Goal: Use online tool/utility: Utilize a website feature to perform a specific function

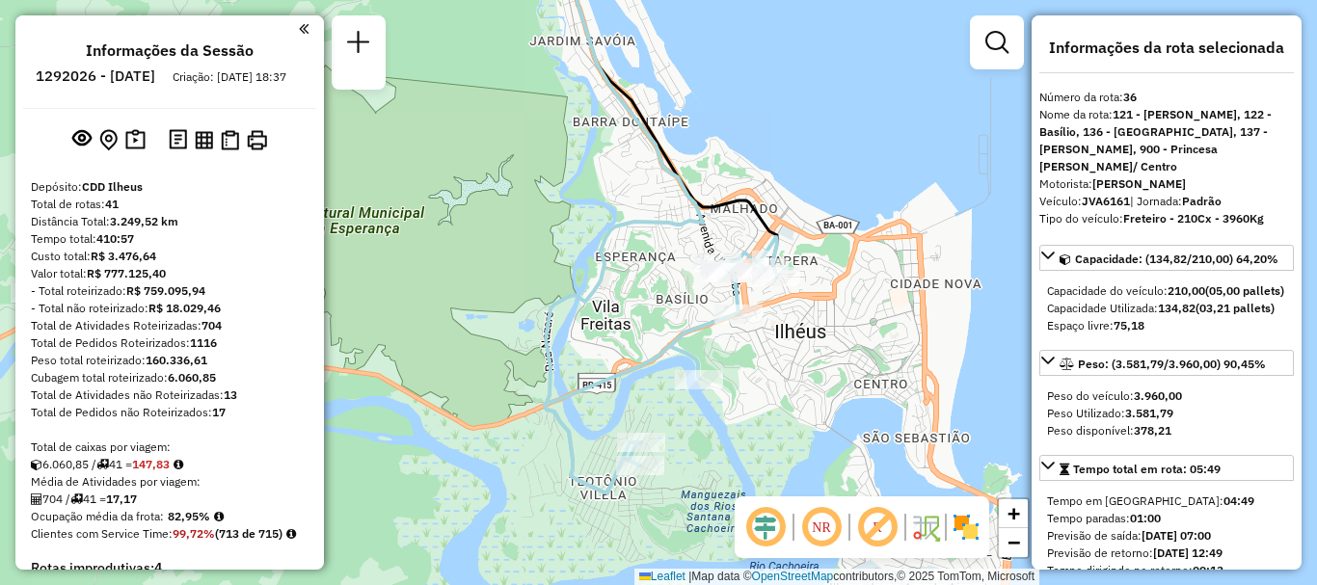
select select "**********"
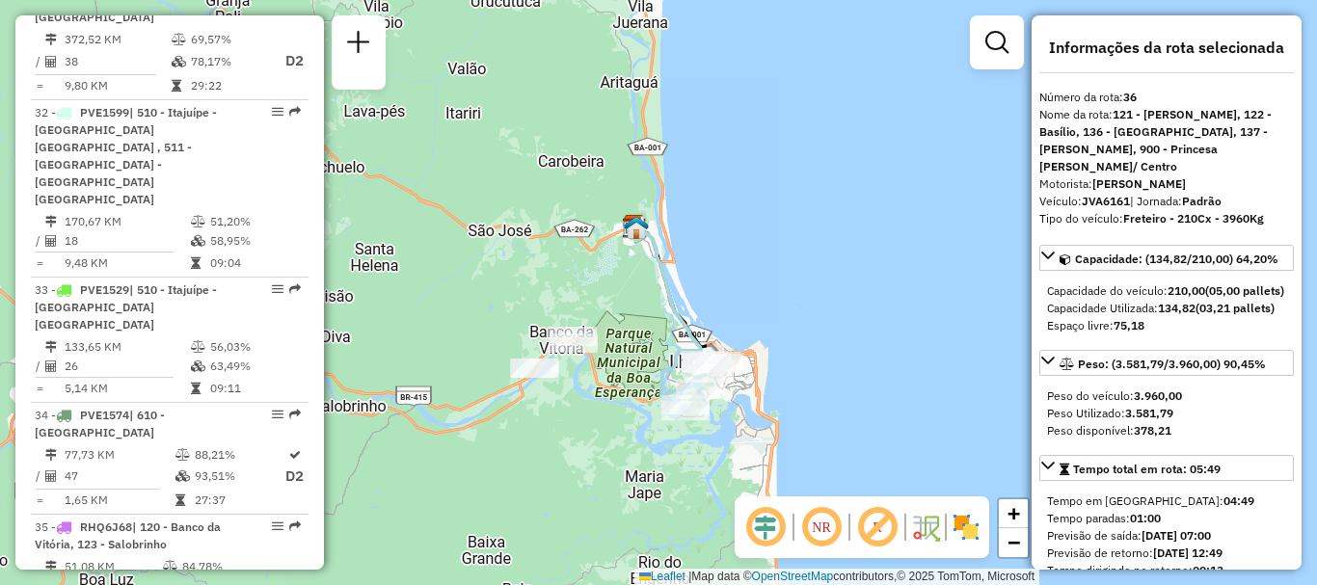
drag, startPoint x: 890, startPoint y: 251, endPoint x: 789, endPoint y: 293, distance: 109.8
click at [789, 293] on div "Janela de atendimento Grade de atendimento Capacidade Transportadoras Veículos …" at bounding box center [658, 292] width 1317 height 585
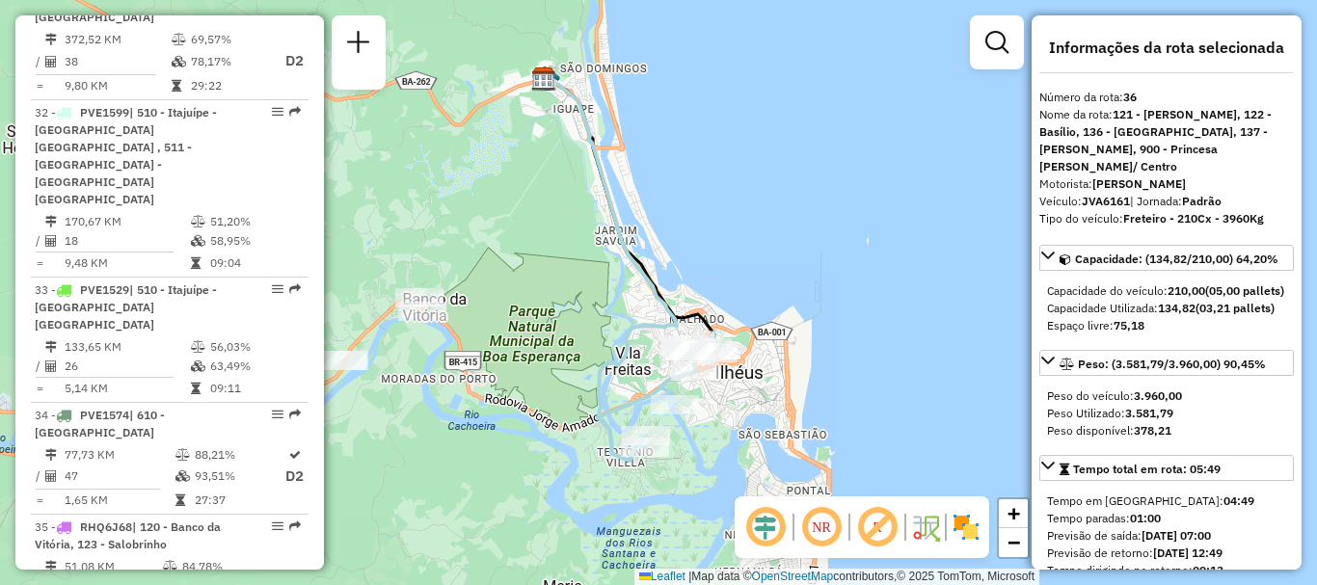
drag, startPoint x: 738, startPoint y: 358, endPoint x: 800, endPoint y: 276, distance: 103.2
click at [800, 276] on div "Janela de atendimento Grade de atendimento Capacidade Transportadoras Veículos …" at bounding box center [658, 292] width 1317 height 585
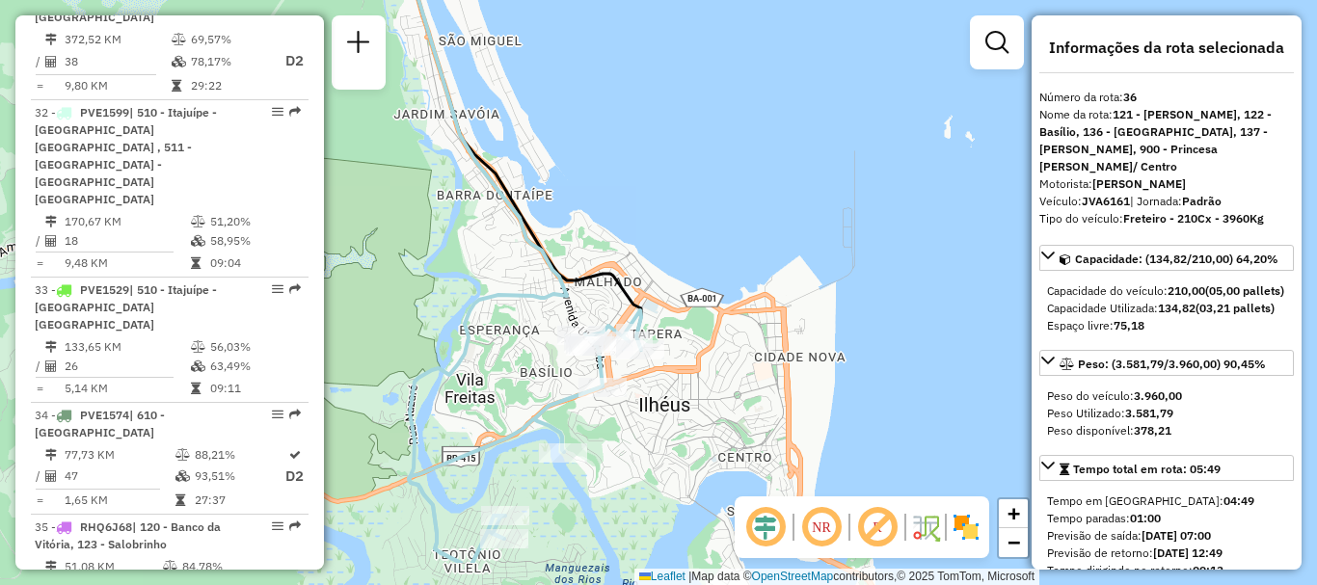
drag, startPoint x: 794, startPoint y: 370, endPoint x: 819, endPoint y: 266, distance: 107.1
click at [819, 266] on div "Janela de atendimento Grade de atendimento Capacidade Transportadoras Veículos …" at bounding box center [658, 292] width 1317 height 585
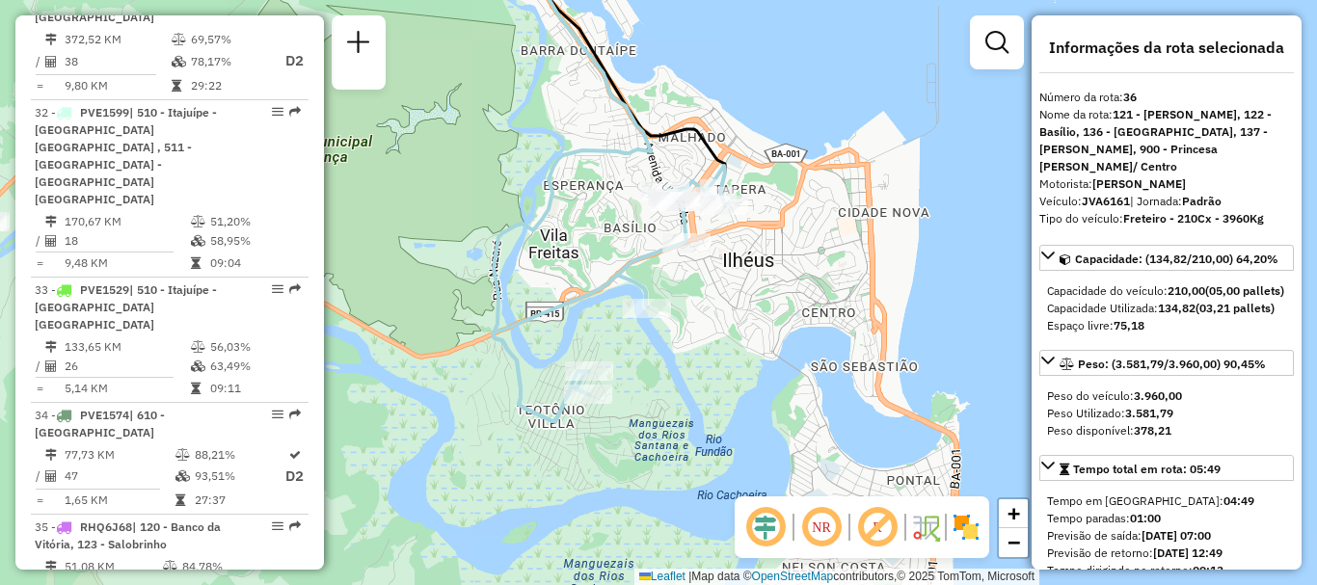
drag, startPoint x: 741, startPoint y: 345, endPoint x: 842, endPoint y: 243, distance: 143.2
click at [842, 243] on div "Janela de atendimento Grade de atendimento Capacidade Transportadoras Veículos …" at bounding box center [658, 292] width 1317 height 585
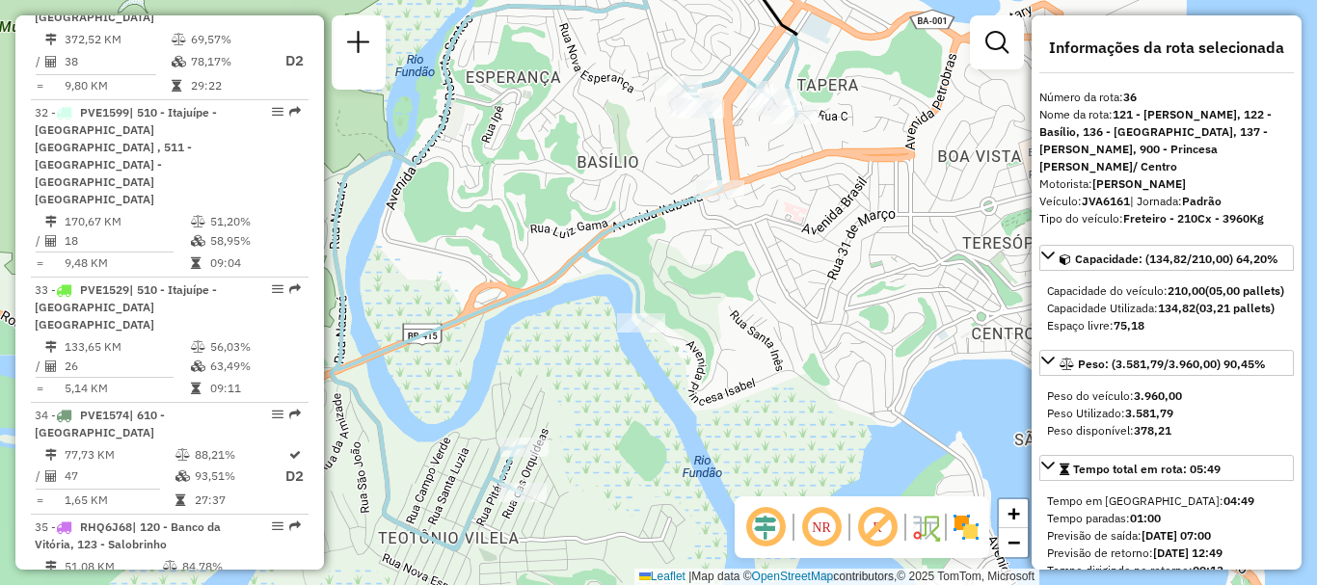
drag, startPoint x: 812, startPoint y: 303, endPoint x: 974, endPoint y: 256, distance: 168.5
click at [1005, 258] on div "Janela de atendimento Grade de atendimento Capacidade Transportadoras Veículos …" at bounding box center [658, 292] width 1317 height 585
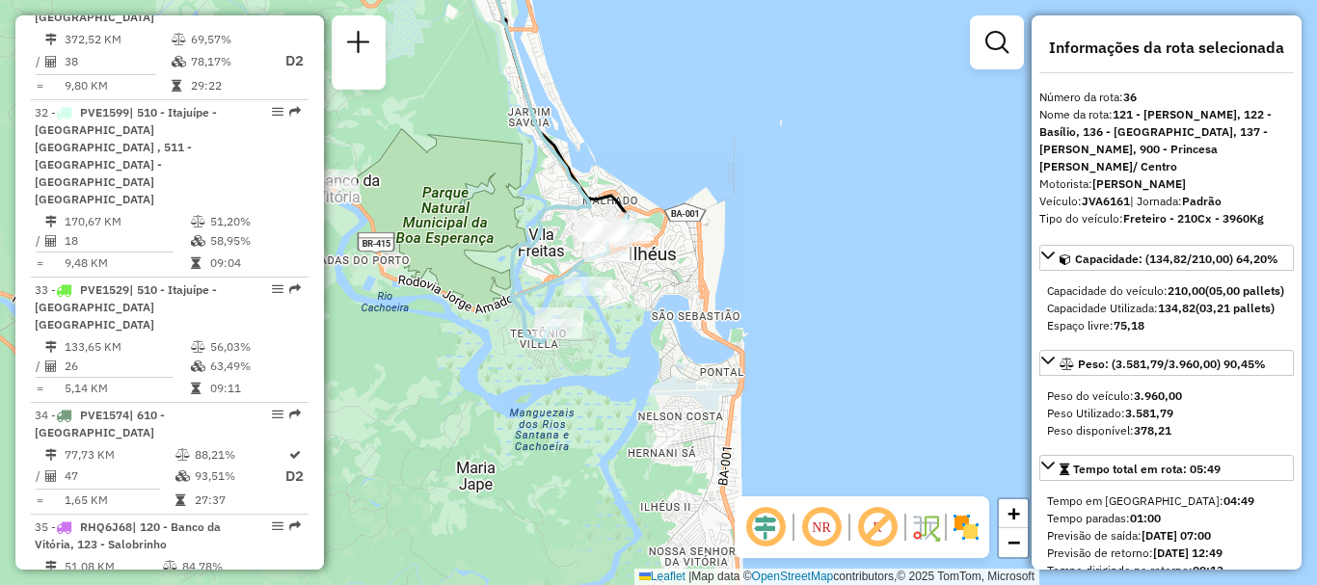
scroll to position [4339, 0]
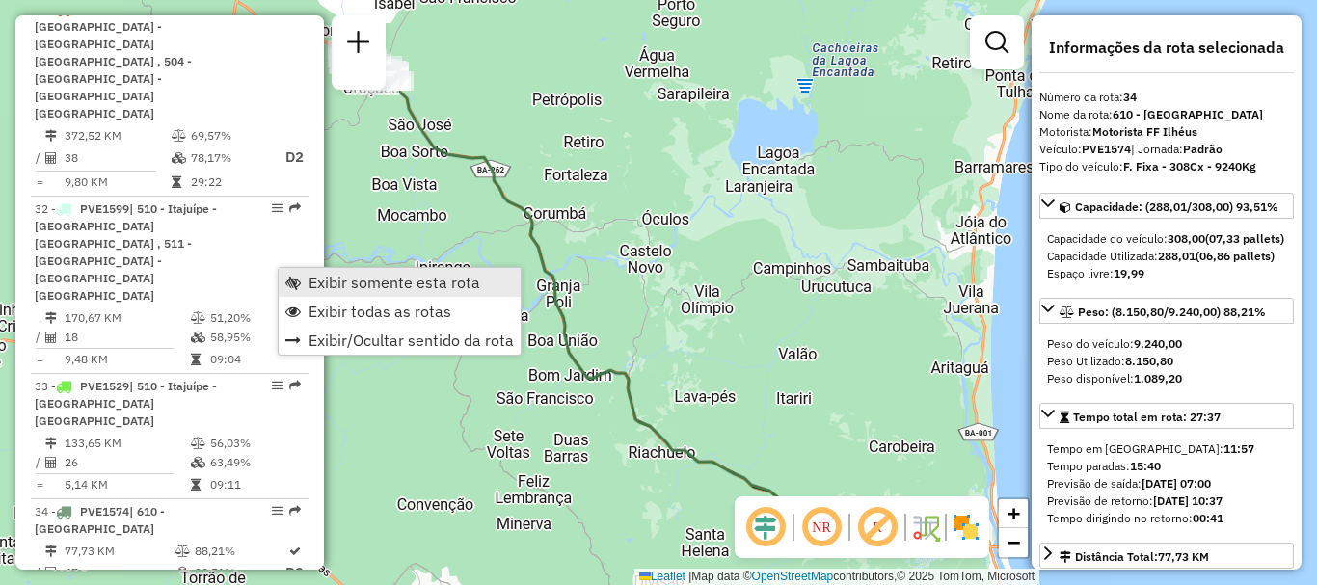
click at [393, 278] on span "Exibir somente esta rota" at bounding box center [395, 282] width 172 height 15
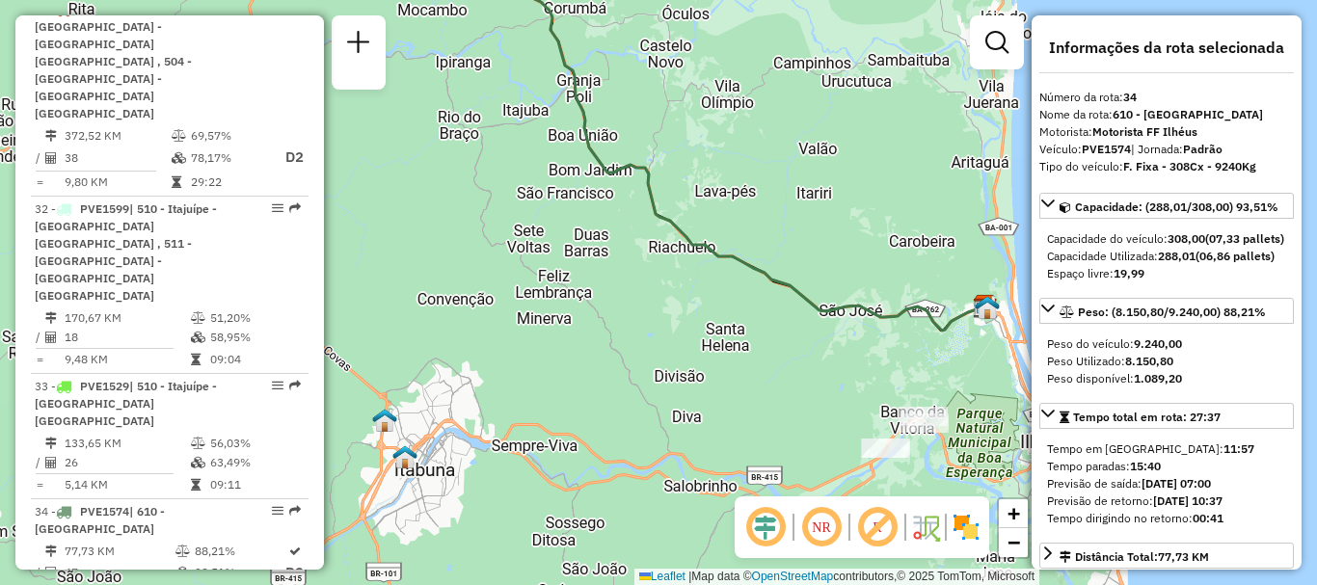
drag, startPoint x: 772, startPoint y: 435, endPoint x: 874, endPoint y: 355, distance: 129.1
click at [874, 355] on div "Janela de atendimento Grade de atendimento Capacidade Transportadoras Veículos …" at bounding box center [658, 292] width 1317 height 585
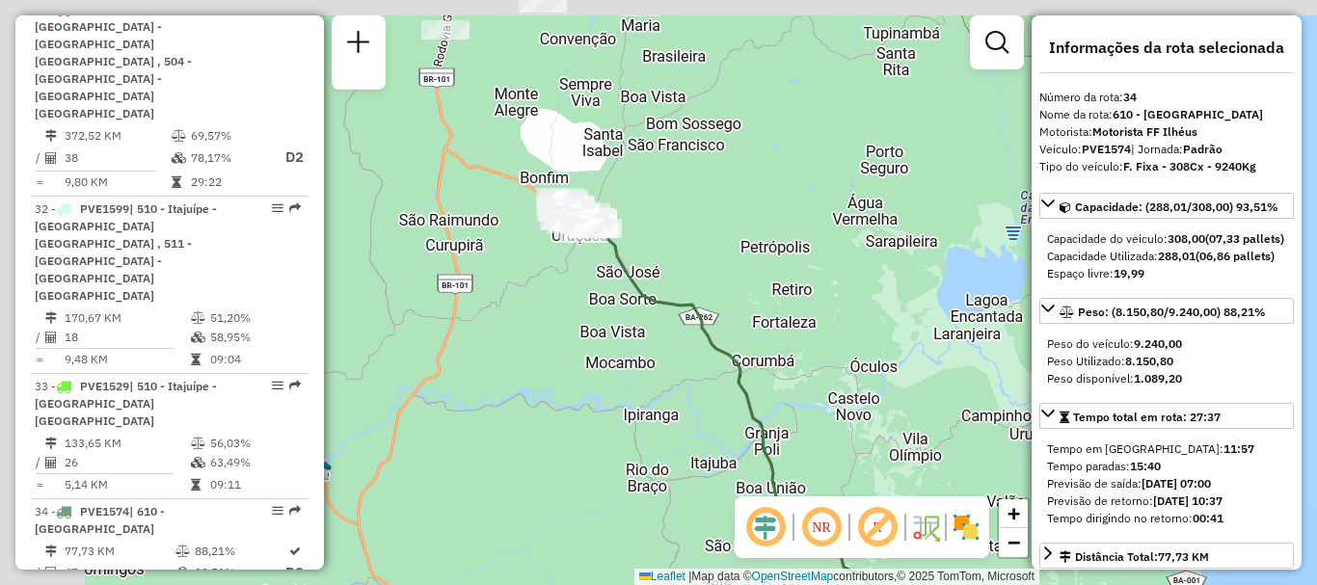
drag, startPoint x: 589, startPoint y: 54, endPoint x: 695, endPoint y: 297, distance: 265.1
click at [695, 297] on div "Janela de atendimento Grade de atendimento Capacidade Transportadoras Veículos …" at bounding box center [658, 292] width 1317 height 585
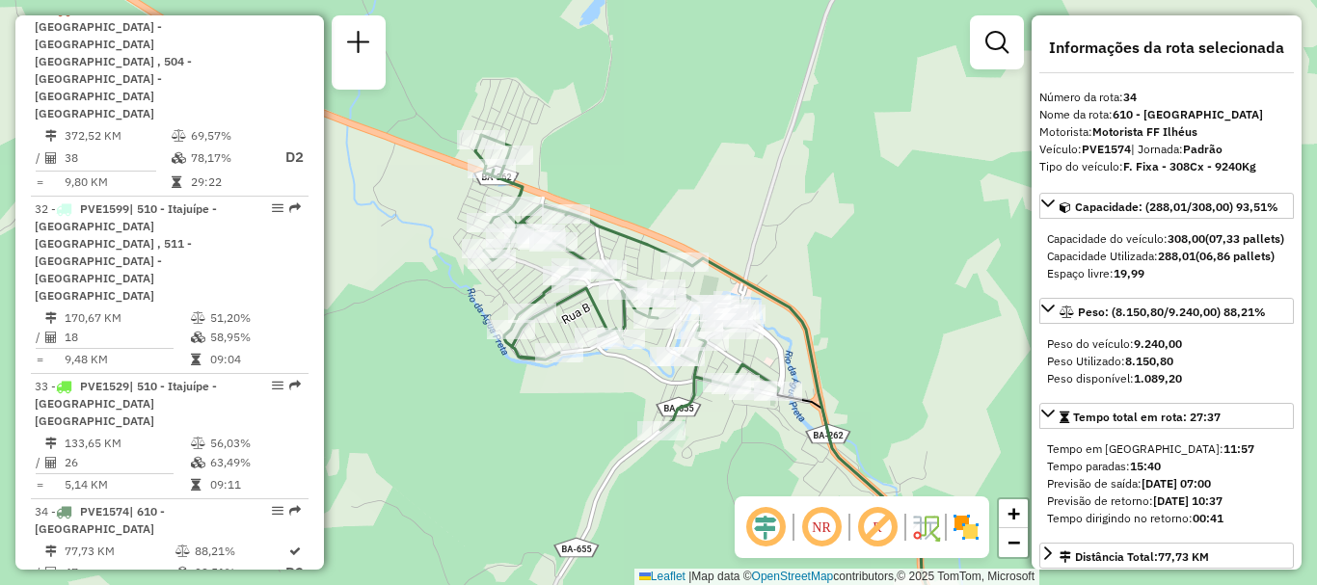
drag, startPoint x: 605, startPoint y: 254, endPoint x: 880, endPoint y: 358, distance: 294.8
click at [880, 358] on div "Janela de atendimento Grade de atendimento Capacidade Transportadoras Veículos …" at bounding box center [658, 292] width 1317 height 585
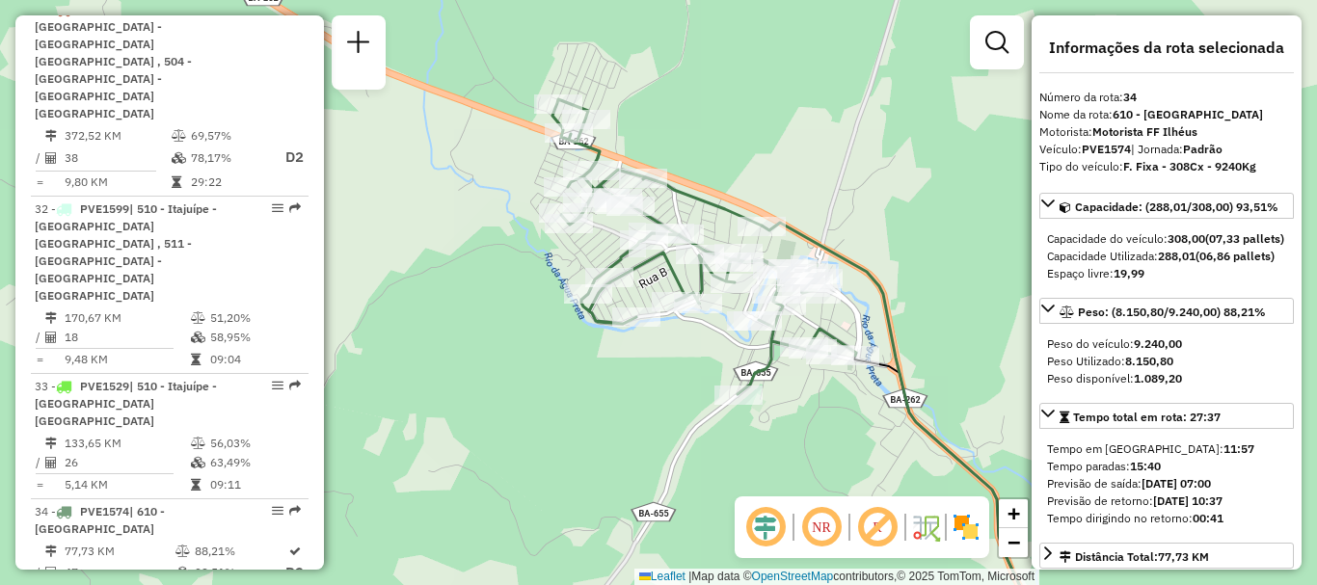
drag, startPoint x: 830, startPoint y: 273, endPoint x: 862, endPoint y: 264, distance: 33.0
click at [862, 264] on icon at bounding box center [897, 418] width 271 height 391
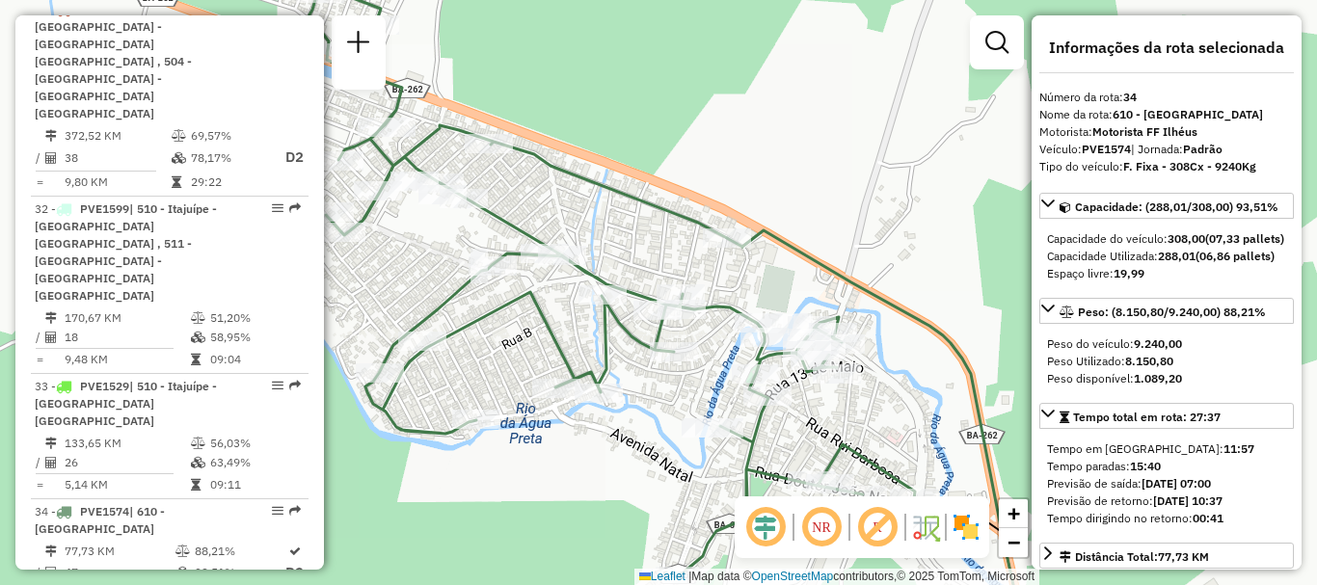
drag, startPoint x: 864, startPoint y: 234, endPoint x: 934, endPoint y: 273, distance: 80.3
click at [934, 273] on div "Janela de atendimento Grade de atendimento Capacidade Transportadoras Veículos …" at bounding box center [658, 292] width 1317 height 585
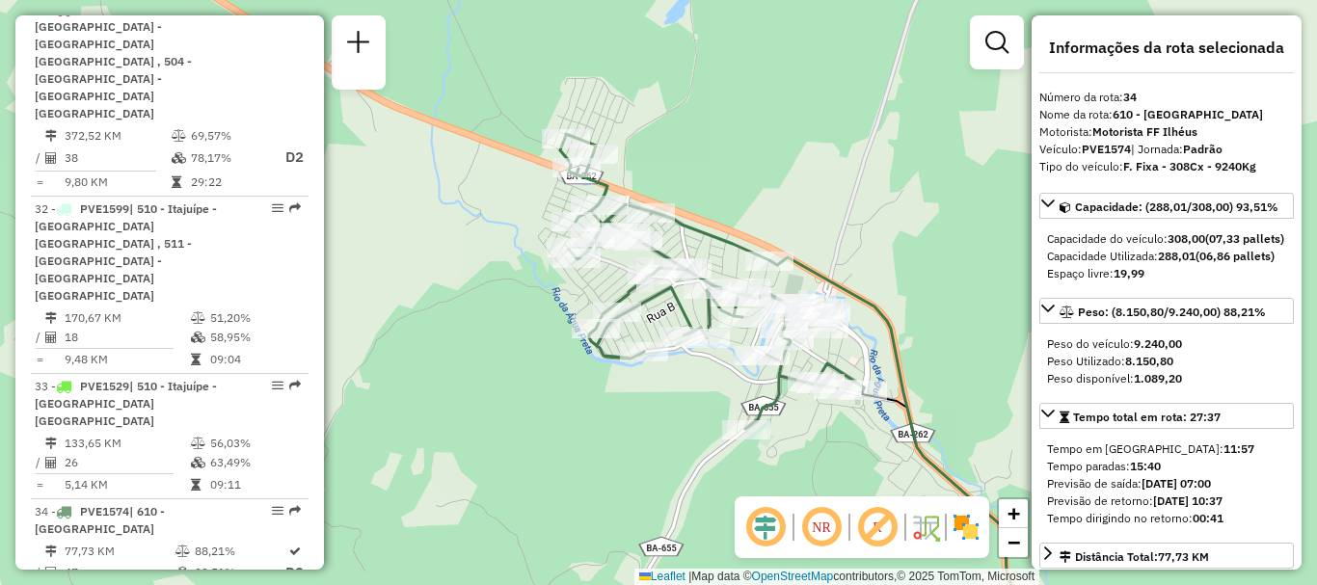
drag, startPoint x: 920, startPoint y: 246, endPoint x: 859, endPoint y: 252, distance: 61.0
click at [859, 252] on div "Janela de atendimento Grade de atendimento Capacidade Transportadoras Veículos …" at bounding box center [658, 292] width 1317 height 585
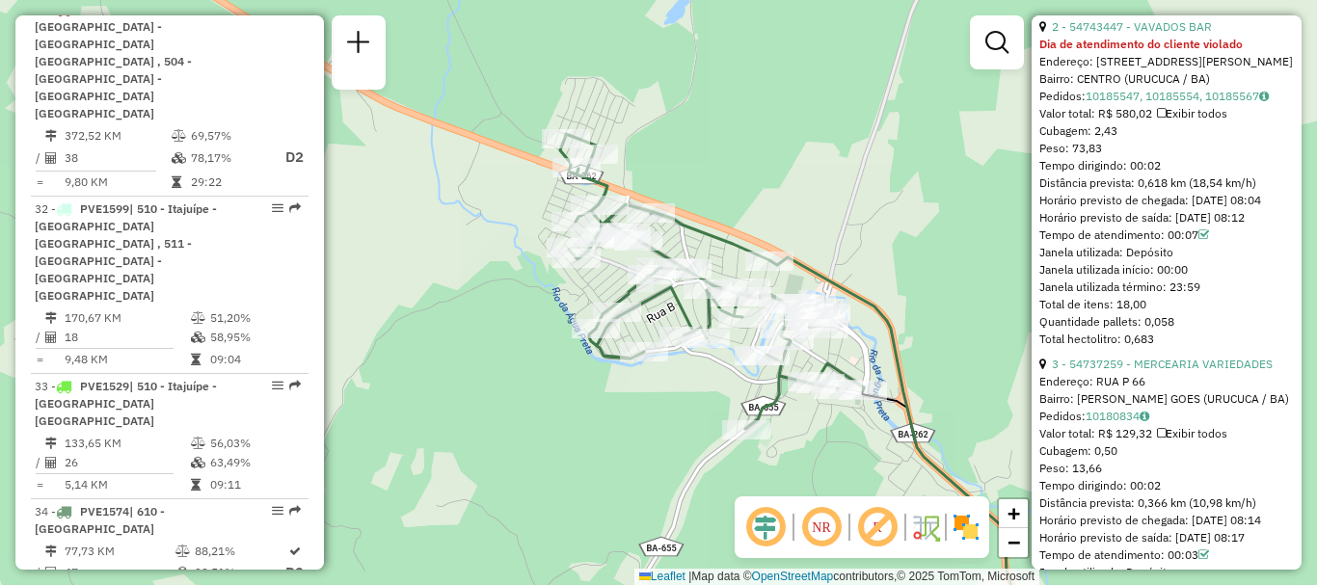
scroll to position [964, 0]
